Goal: Find specific page/section: Find specific page/section

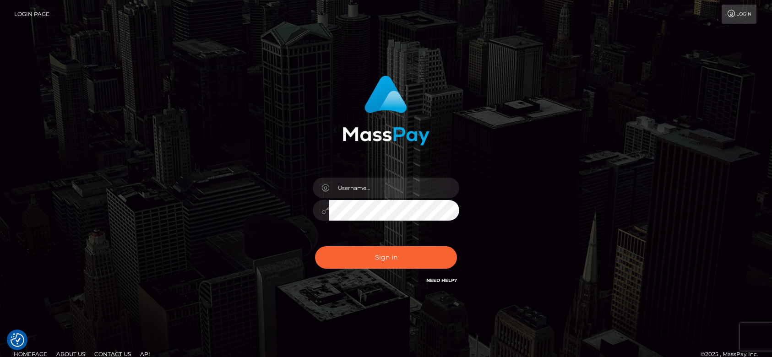
checkbox input "true"
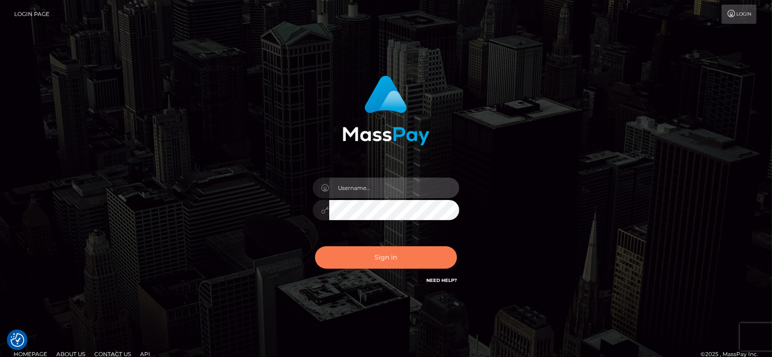
type input "fr.es"
click at [410, 247] on button "Sign in" at bounding box center [386, 257] width 142 height 22
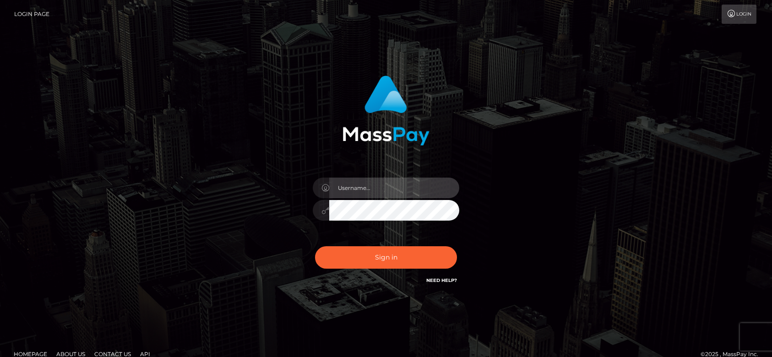
type input "fr.es"
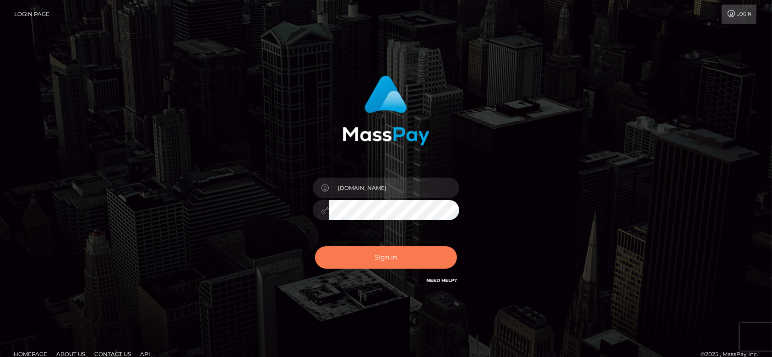
click at [410, 260] on button "Sign in" at bounding box center [386, 257] width 142 height 22
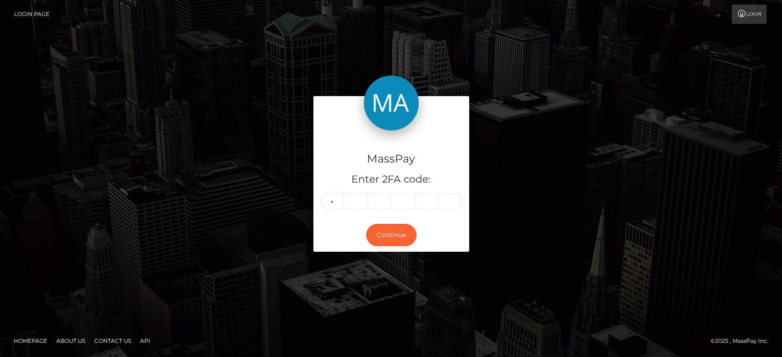
type input "3"
type input "1"
type input "3"
type input "8"
type input "9"
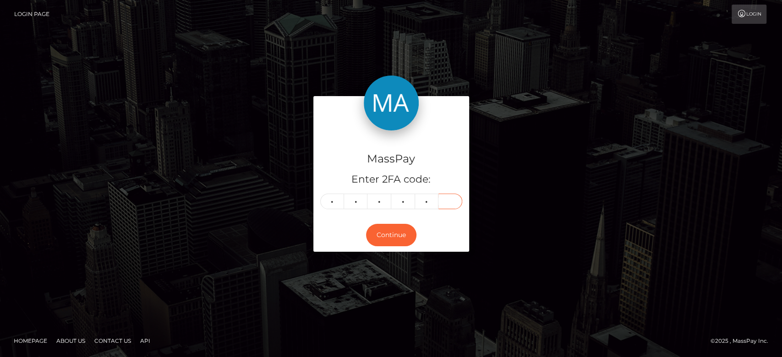
type input "8"
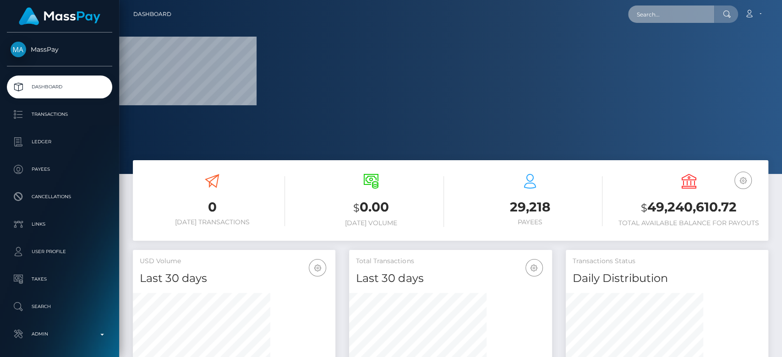
click at [678, 21] on input "text" at bounding box center [671, 13] width 86 height 17
paste input "indiansarika65@gmail.com"
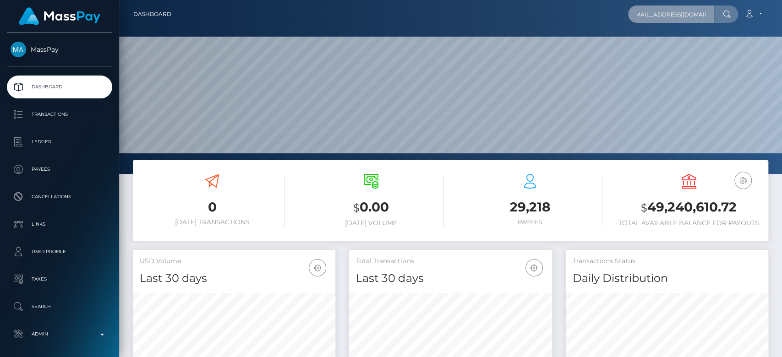
scroll to position [162, 202]
type input "indiansarika65@gmail.com"
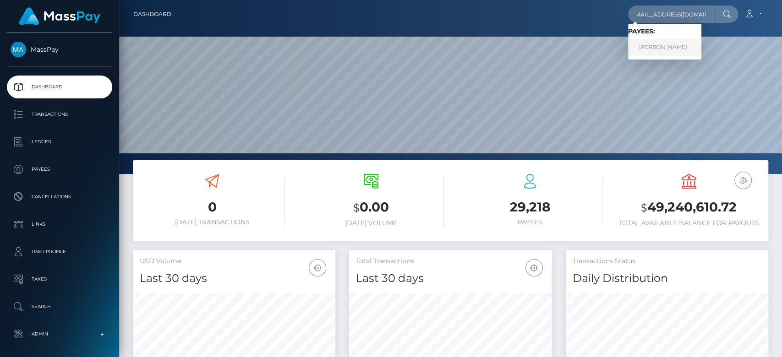
scroll to position [0, 0]
click at [676, 50] on link "Chundree Singh" at bounding box center [664, 47] width 73 height 17
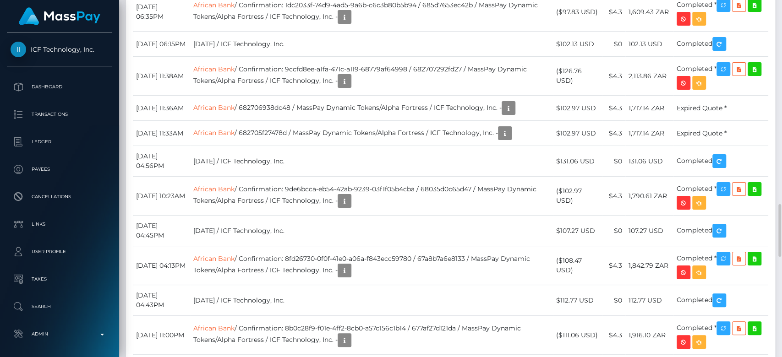
scroll to position [1331, 0]
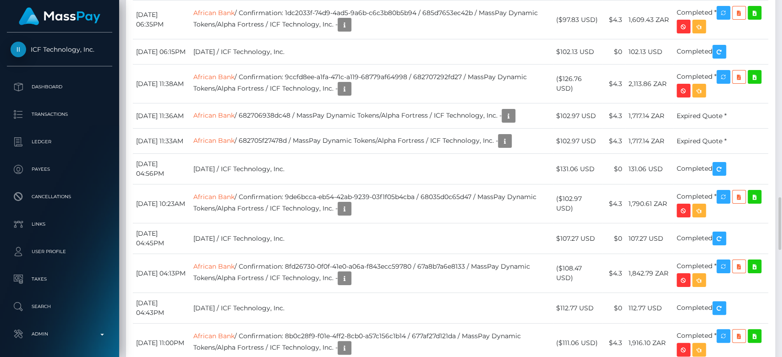
drag, startPoint x: 139, startPoint y: 148, endPoint x: 727, endPoint y: 148, distance: 588.7
copy tr "eptember 5, 2025 09:42AM Transfer from Sharlene [Reason:Gift] / Chundree Singh …"
